Goal: Obtain resource: Obtain resource

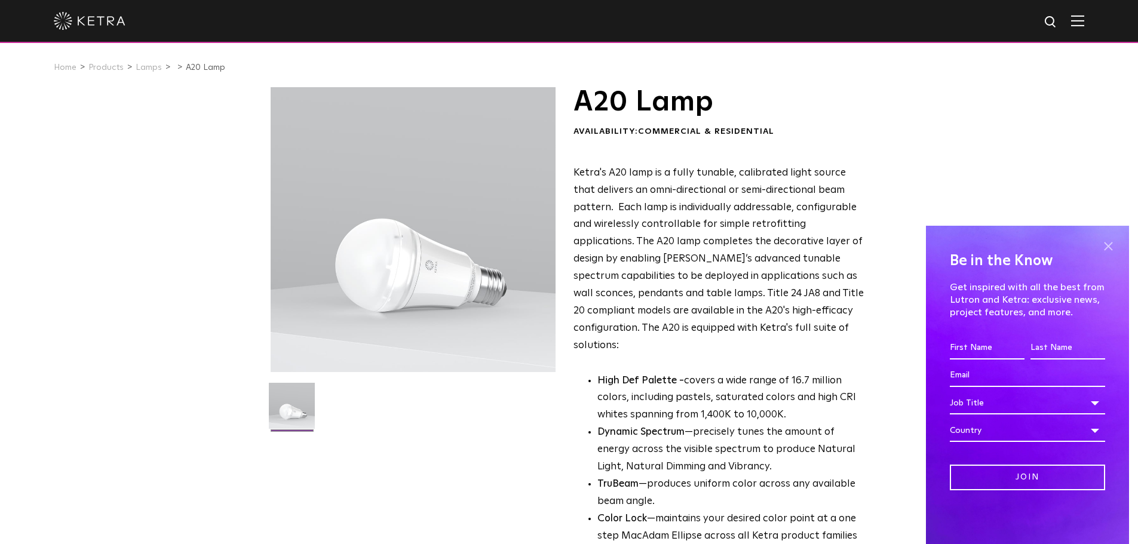
click at [1108, 245] on span at bounding box center [1108, 247] width 18 height 18
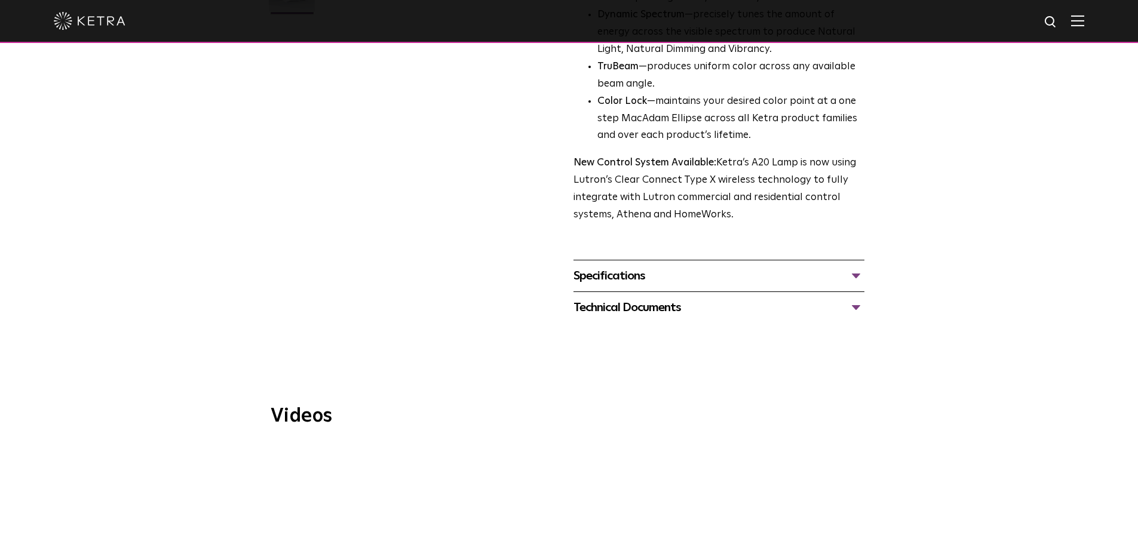
scroll to position [418, 0]
click at [645, 266] on div "Specifications" at bounding box center [719, 275] width 291 height 19
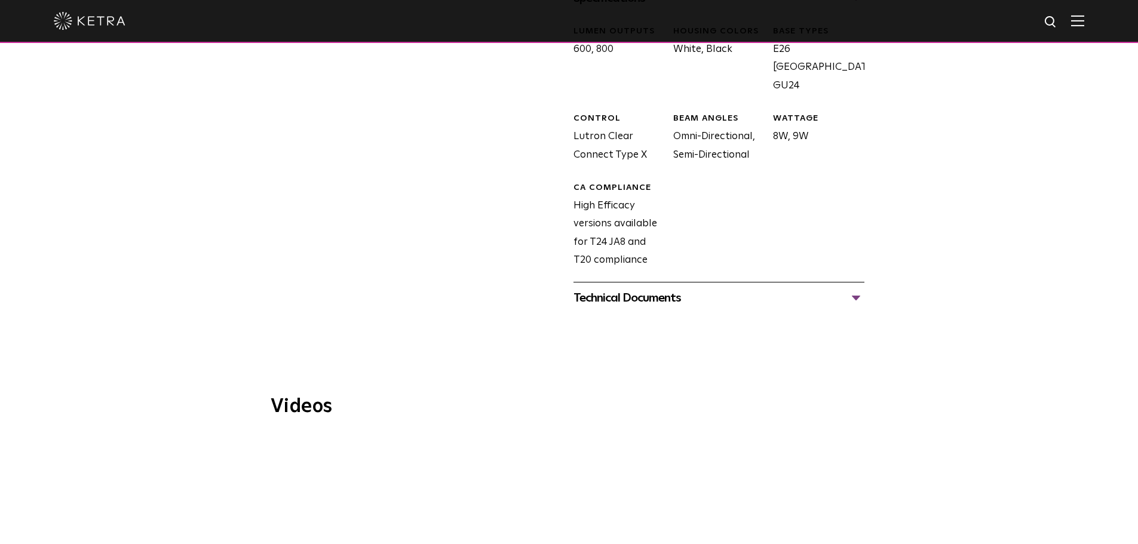
scroll to position [717, 0]
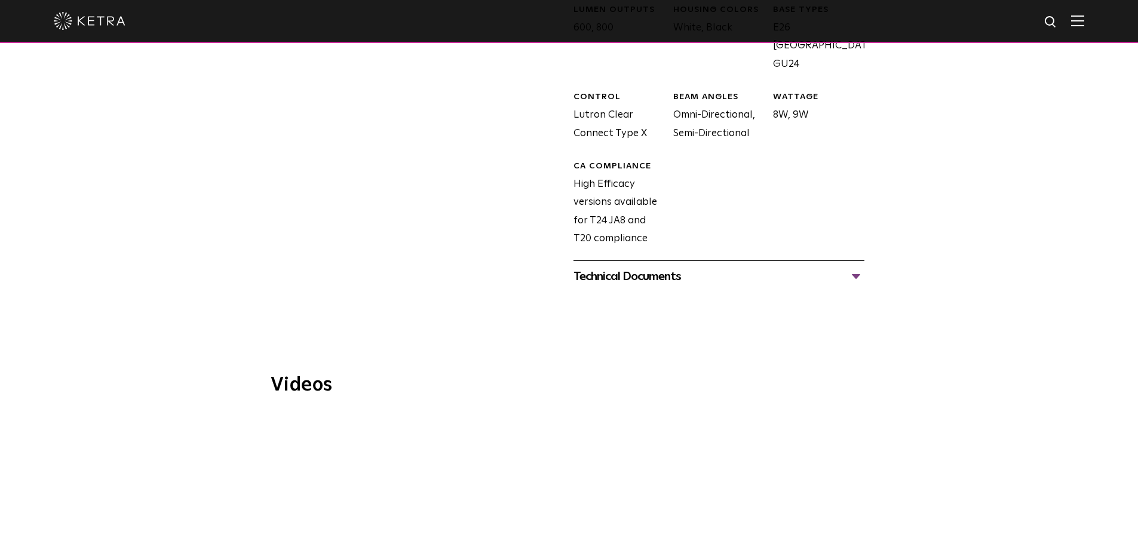
click at [645, 267] on div "Technical Documents" at bounding box center [719, 276] width 291 height 19
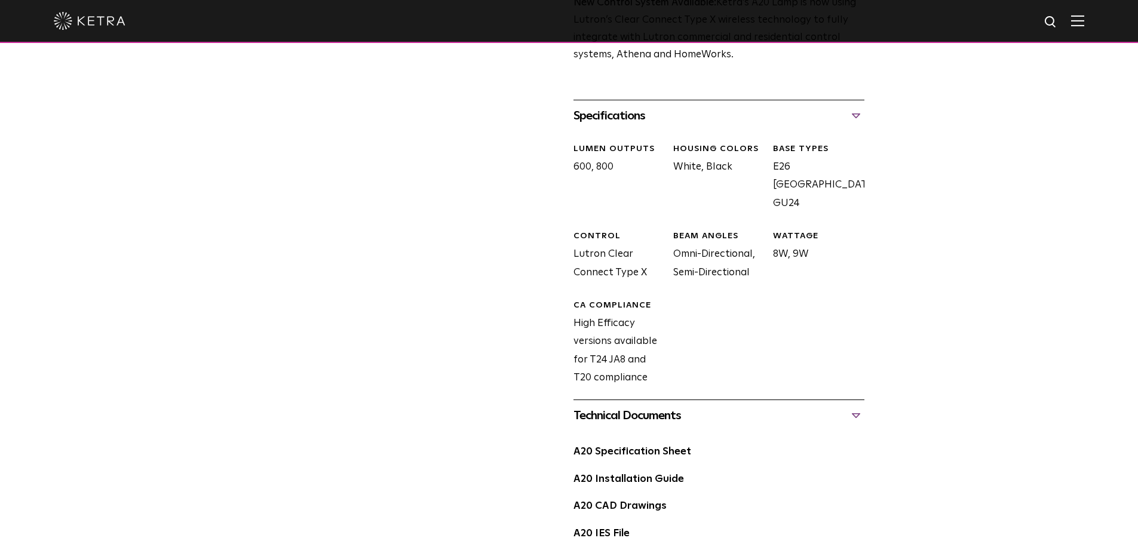
scroll to position [597, 0]
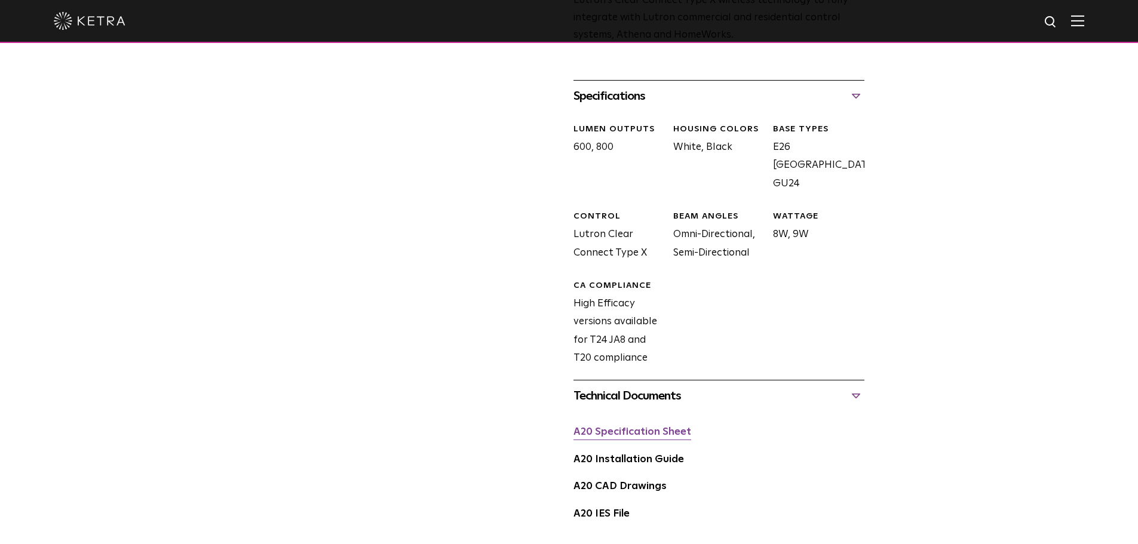
click at [671, 427] on link "A20 Specification Sheet" at bounding box center [633, 432] width 118 height 10
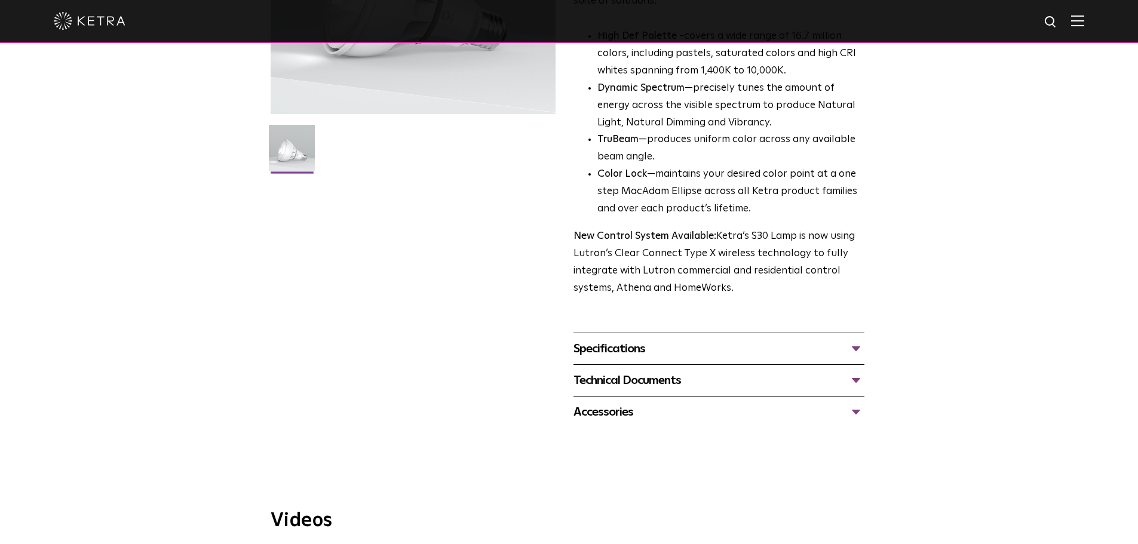
scroll to position [358, 0]
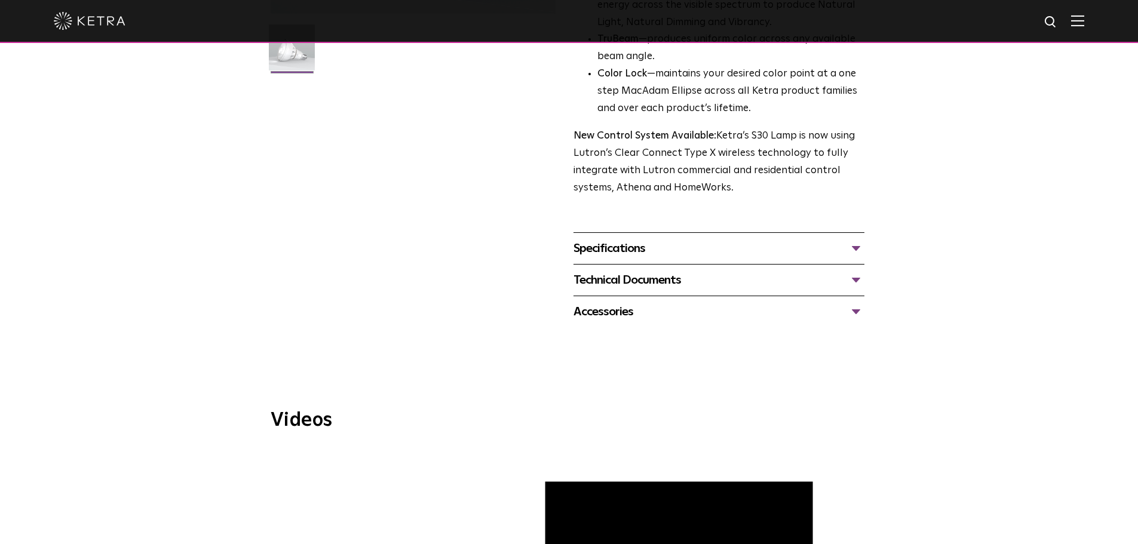
click at [600, 250] on div "Specifications" at bounding box center [719, 248] width 291 height 19
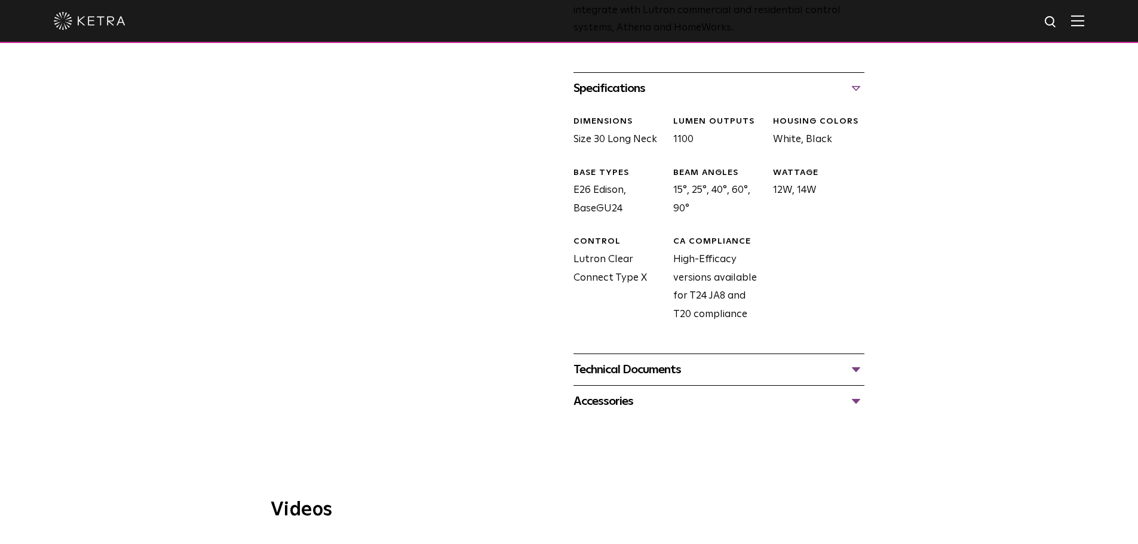
scroll to position [538, 0]
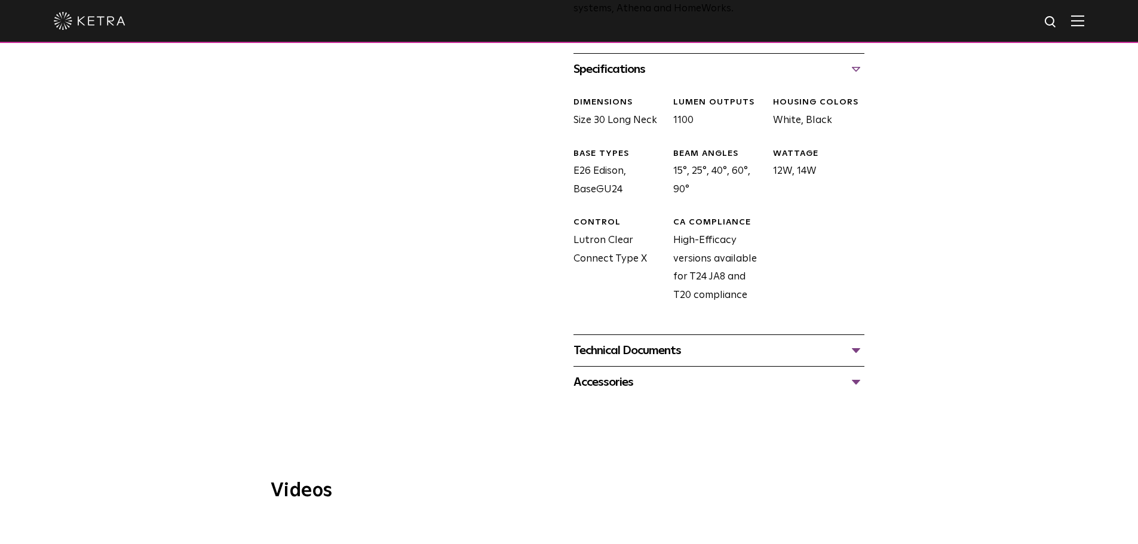
click at [661, 342] on div "Technical Documents" at bounding box center [719, 350] width 291 height 19
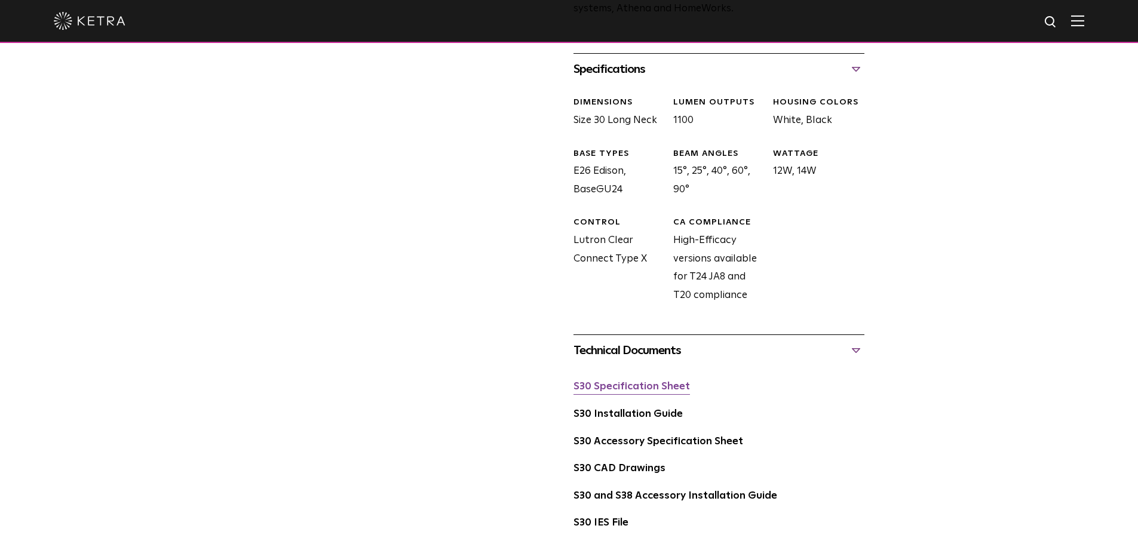
click at [625, 385] on link "S30 Specification Sheet" at bounding box center [632, 387] width 117 height 10
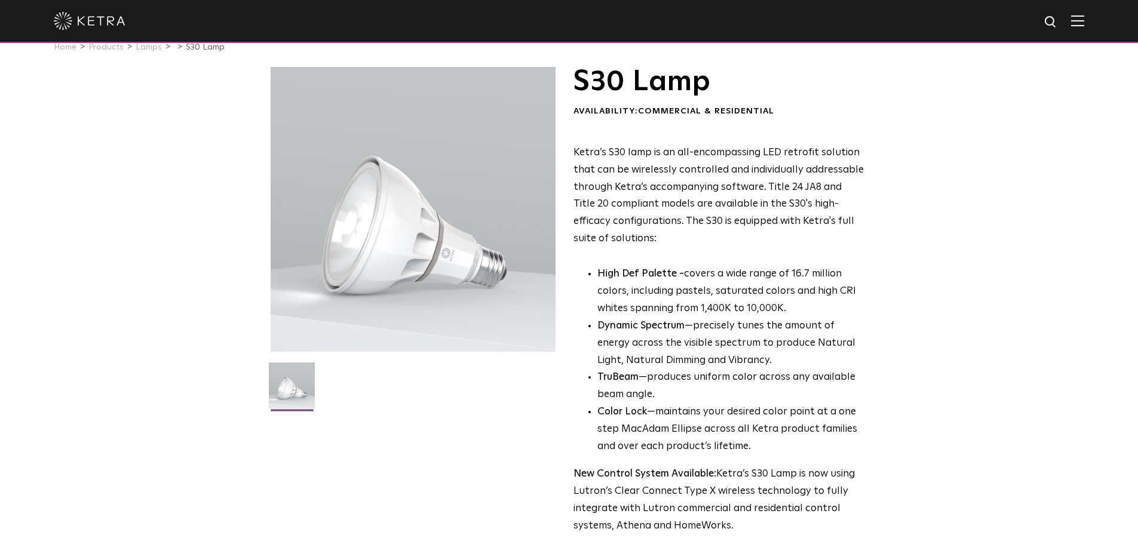
scroll to position [0, 0]
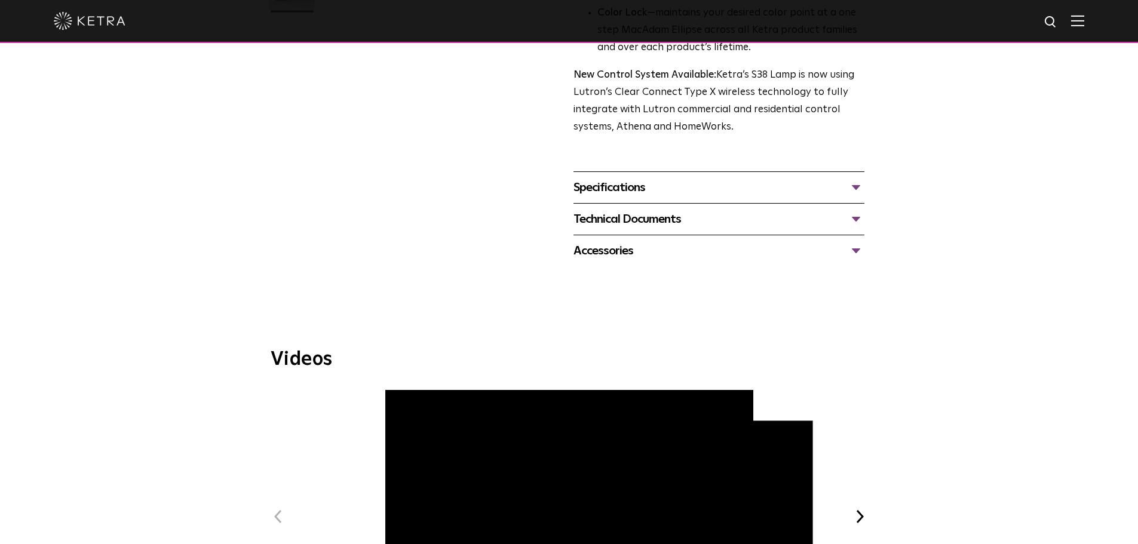
scroll to position [418, 0]
click at [654, 197] on div "Specifications" at bounding box center [719, 188] width 291 height 19
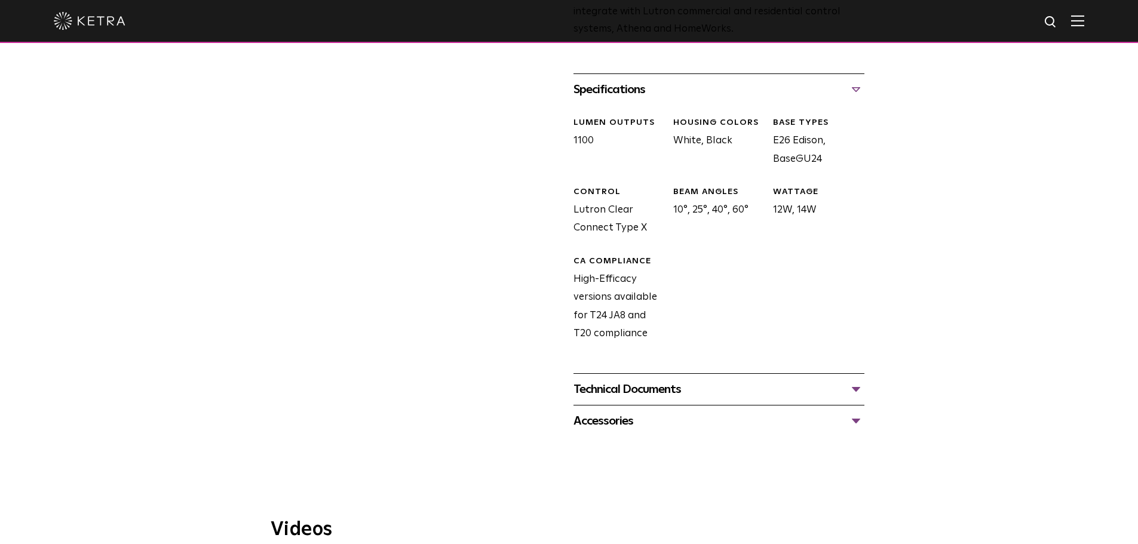
scroll to position [538, 0]
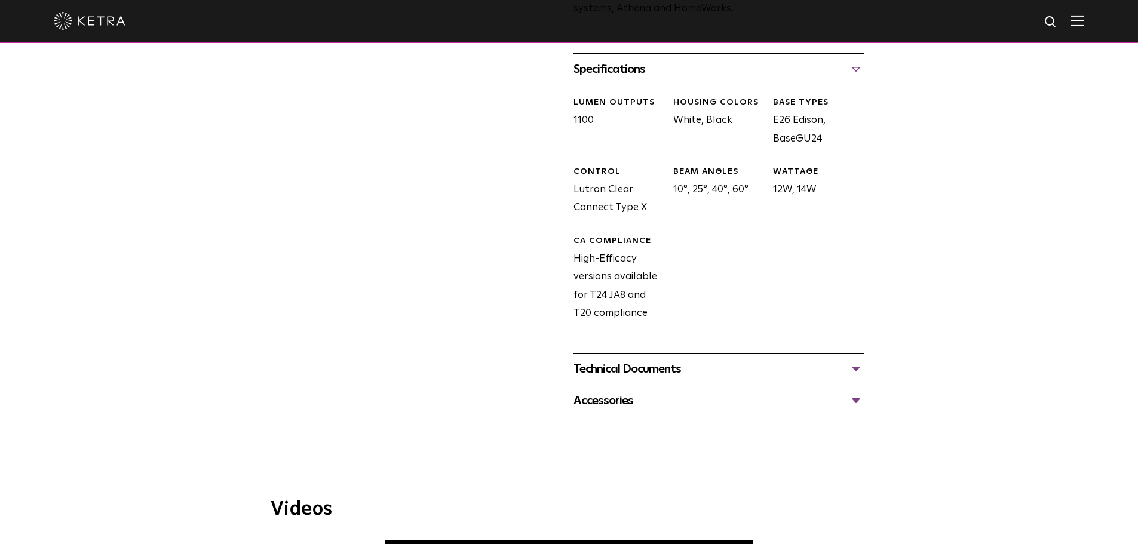
click at [639, 369] on div "Technical Documents" at bounding box center [719, 369] width 291 height 19
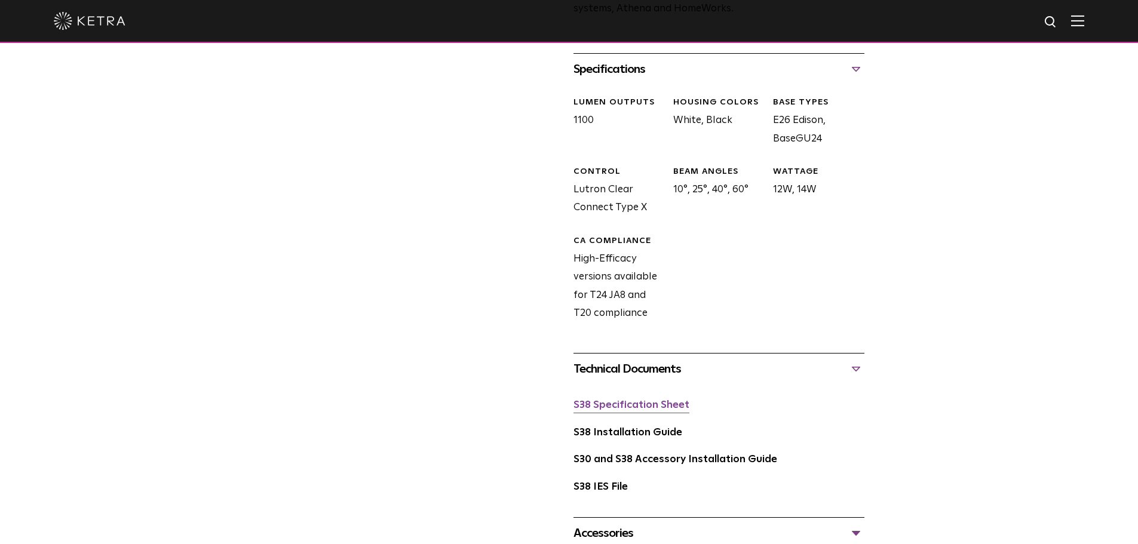
click at [636, 403] on link "S38 Specification Sheet" at bounding box center [632, 405] width 116 height 10
